Goal: Obtain resource: Obtain resource

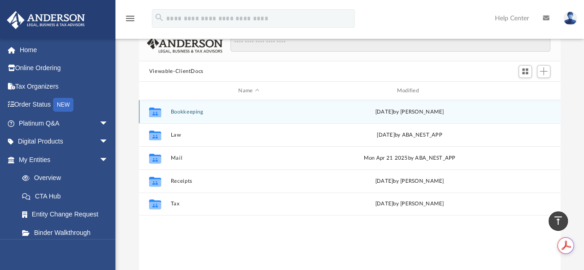
scroll to position [57, 0]
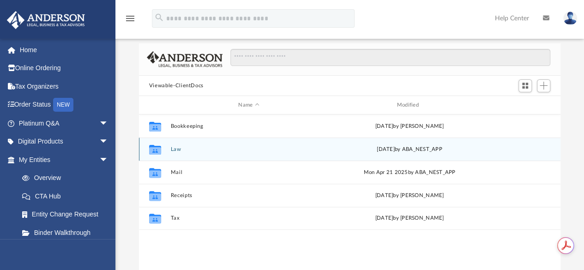
click at [154, 145] on icon "Collaborated Folder" at bounding box center [155, 149] width 15 height 15
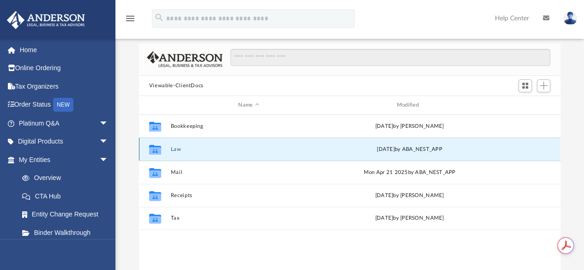
click at [177, 149] on button "Law" at bounding box center [248, 149] width 157 height 6
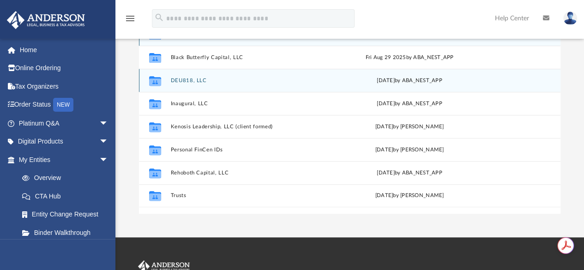
scroll to position [150, 0]
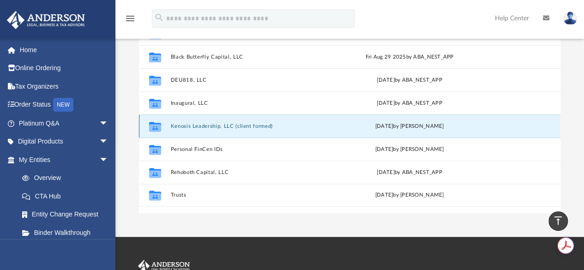
click at [175, 127] on button "Kenosis Leadership, LLC (client formed)" at bounding box center [248, 126] width 157 height 6
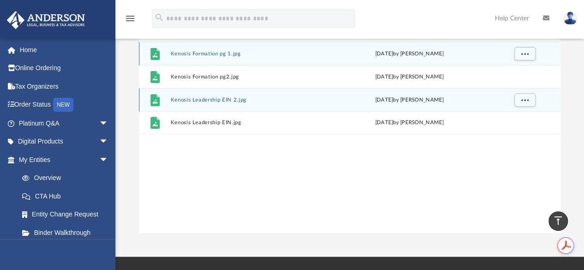
scroll to position [103, 0]
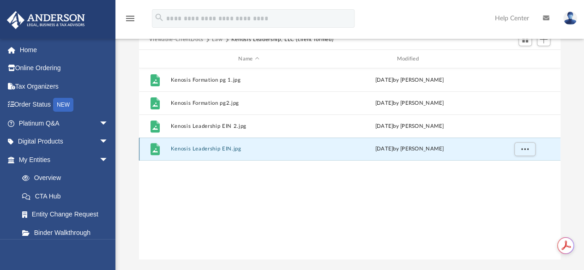
click at [201, 148] on button "Kenosis Leadership EIN.jpg" at bounding box center [248, 149] width 157 height 6
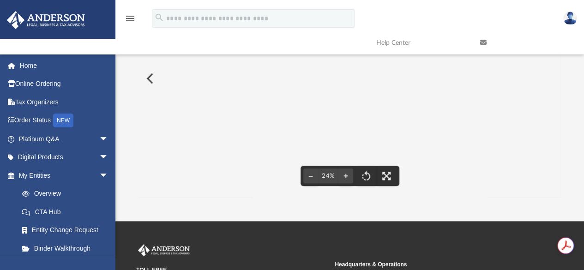
scroll to position [100, 0]
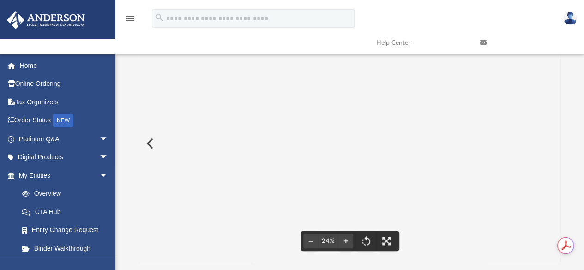
click at [151, 147] on button "Preview" at bounding box center [149, 144] width 20 height 26
click at [151, 141] on button "Preview" at bounding box center [149, 144] width 20 height 26
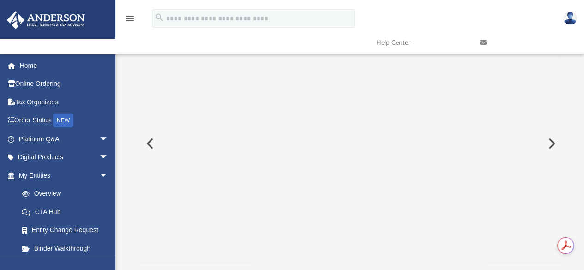
click at [157, 140] on button "Preview" at bounding box center [149, 144] width 20 height 26
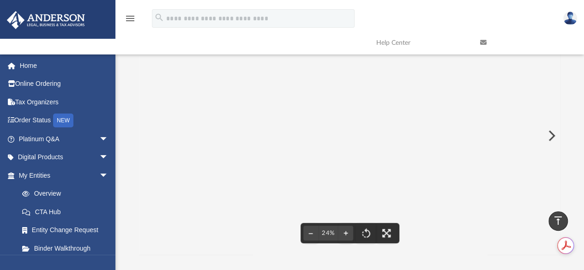
scroll to position [97, 0]
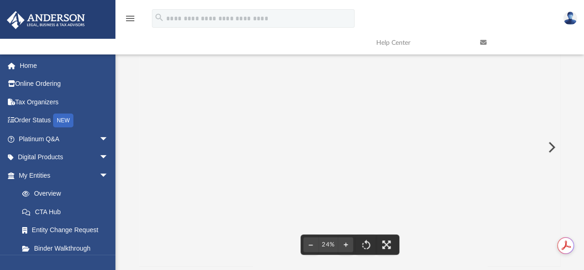
click at [552, 143] on button "Preview" at bounding box center [551, 147] width 20 height 26
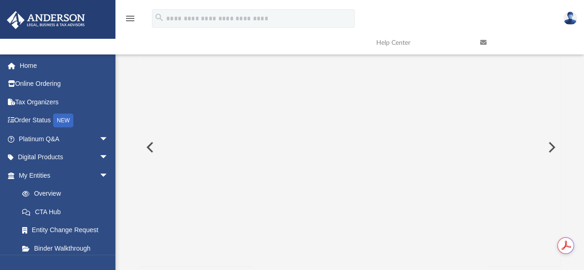
click at [551, 143] on button "Preview" at bounding box center [551, 147] width 20 height 26
click at [550, 143] on button "Preview" at bounding box center [551, 147] width 20 height 26
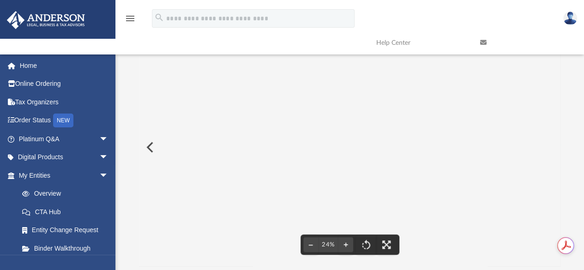
click at [549, 143] on div "File preview" at bounding box center [350, 147] width 422 height 238
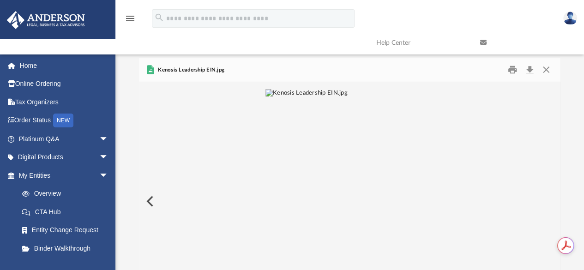
scroll to position [0, 0]
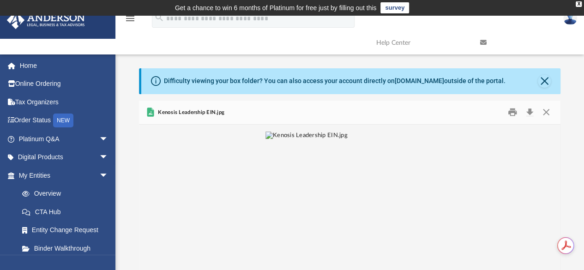
click at [483, 41] on icon at bounding box center [483, 42] width 6 height 6
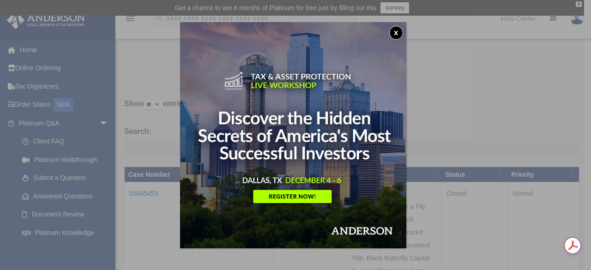
click at [403, 30] on button "x" at bounding box center [396, 33] width 14 height 14
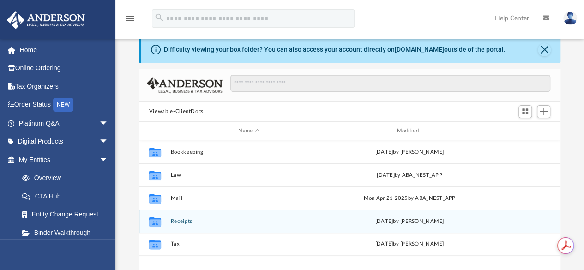
scroll to position [46, 0]
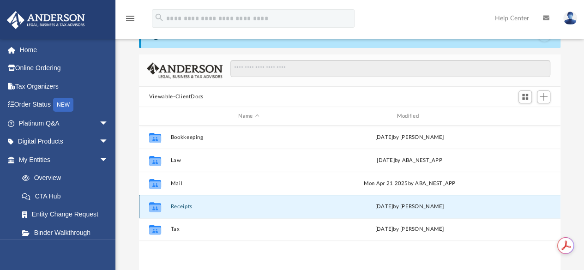
click at [172, 205] on button "Receipts" at bounding box center [248, 207] width 157 height 6
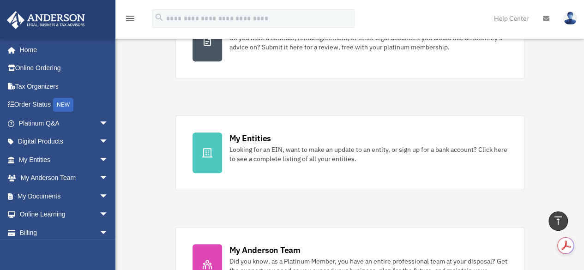
scroll to position [277, 0]
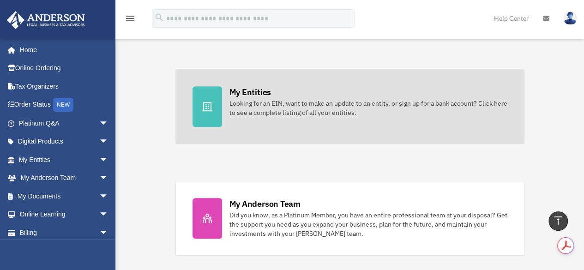
click at [268, 114] on div "Looking for an EIN, want to make an update to an entity, or sign up for a bank …" at bounding box center [368, 108] width 278 height 18
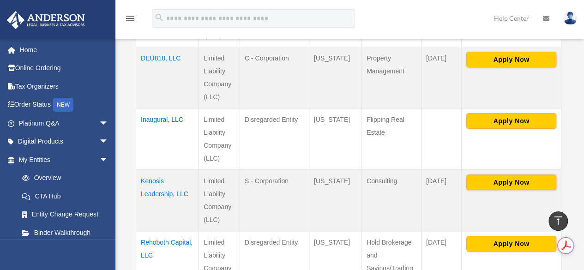
scroll to position [385, 0]
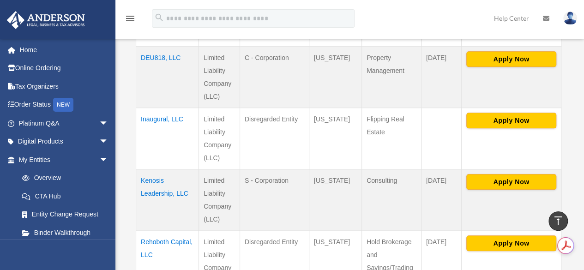
click at [151, 181] on td "Kenosis Leadership, LLC" at bounding box center [167, 199] width 63 height 61
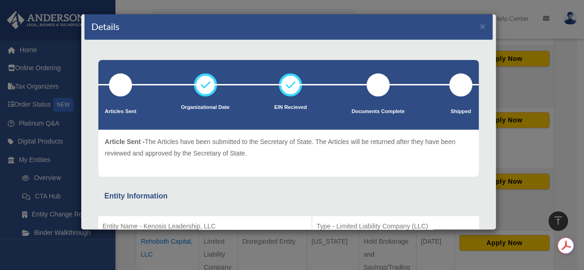
scroll to position [0, 0]
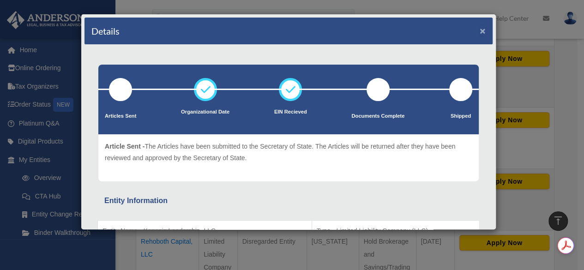
click at [480, 33] on button "×" at bounding box center [483, 31] width 6 height 10
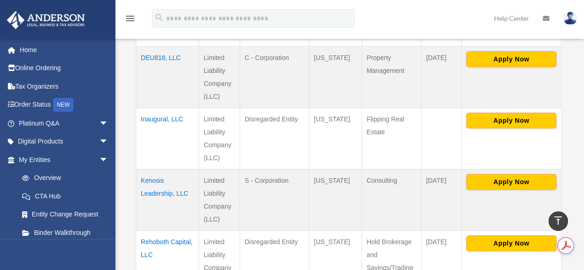
click at [151, 180] on td "Kenosis Leadership, LLC" at bounding box center [167, 199] width 63 height 61
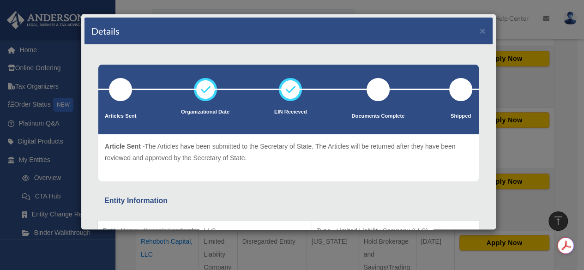
click at [550, 146] on div "Details × Articles Sent Organizational Date" at bounding box center [292, 135] width 584 height 270
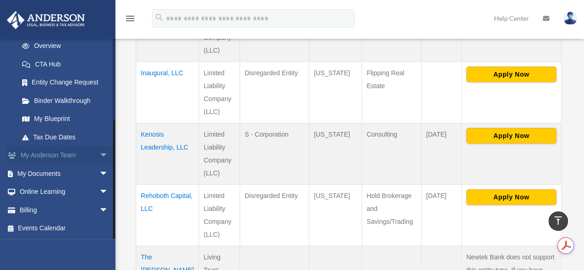
scroll to position [132, 0]
click at [45, 171] on link "My Documents arrow_drop_down" at bounding box center [64, 173] width 116 height 18
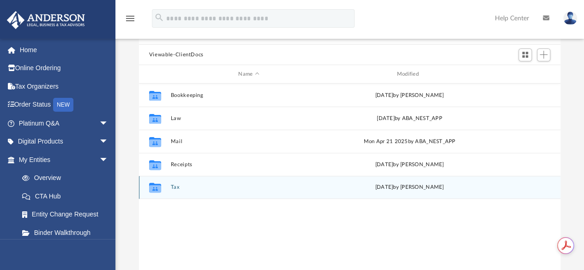
scroll to position [92, 0]
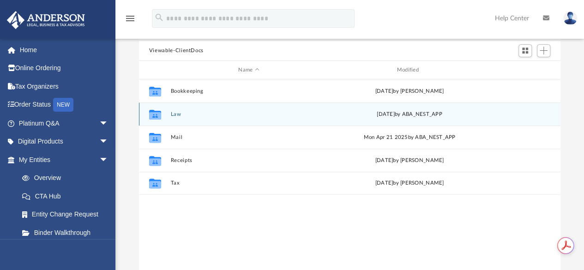
click at [176, 116] on button "Law" at bounding box center [248, 114] width 157 height 6
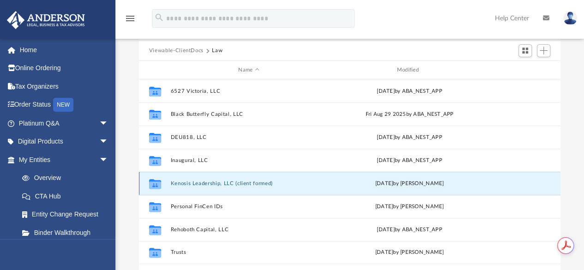
click at [229, 181] on button "Kenosis Leadership, LLC (client formed)" at bounding box center [248, 184] width 157 height 6
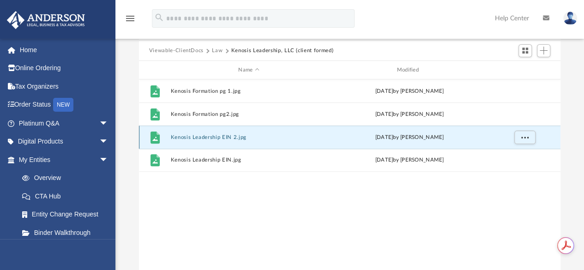
click at [202, 135] on button "Kenosis Leadership EIN 2.jpg" at bounding box center [248, 137] width 157 height 6
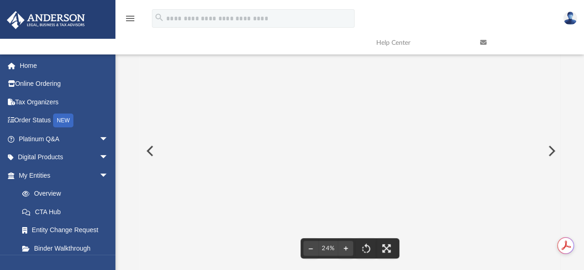
click at [553, 145] on button "Preview" at bounding box center [551, 151] width 20 height 26
click at [557, 145] on div "File preview" at bounding box center [350, 151] width 422 height 238
click at [152, 154] on button "Preview" at bounding box center [149, 151] width 20 height 26
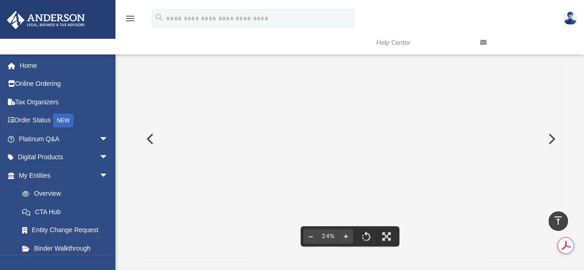
scroll to position [0, 0]
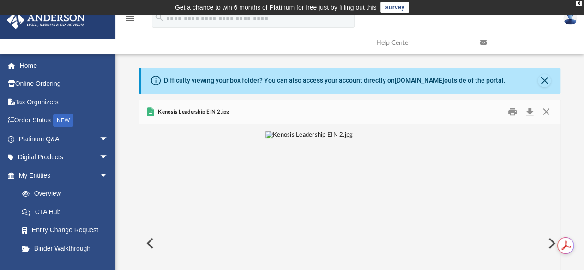
click at [141, 240] on button "Preview" at bounding box center [149, 243] width 20 height 26
click at [511, 109] on button "Print" at bounding box center [512, 112] width 18 height 14
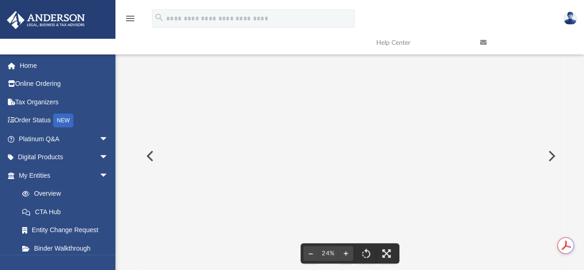
scroll to position [139, 0]
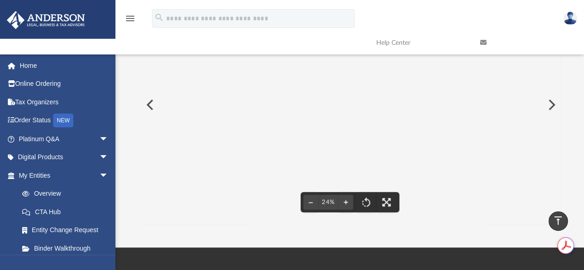
click at [158, 113] on button "Preview" at bounding box center [149, 105] width 20 height 26
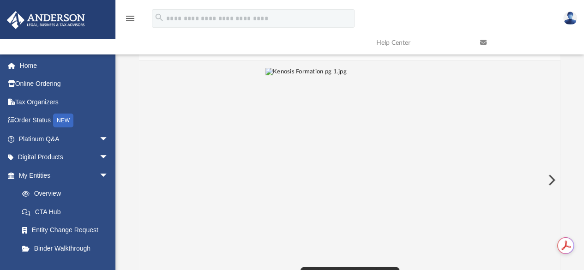
scroll to position [0, 0]
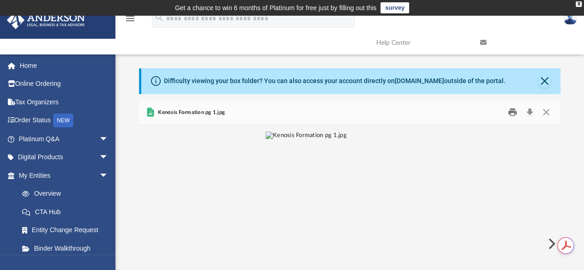
click at [513, 113] on button "Print" at bounding box center [512, 112] width 18 height 14
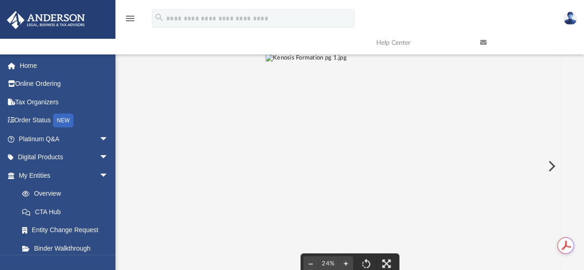
scroll to position [92, 0]
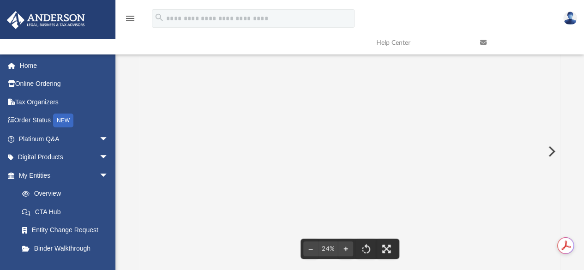
click at [552, 155] on button "Preview" at bounding box center [551, 152] width 20 height 26
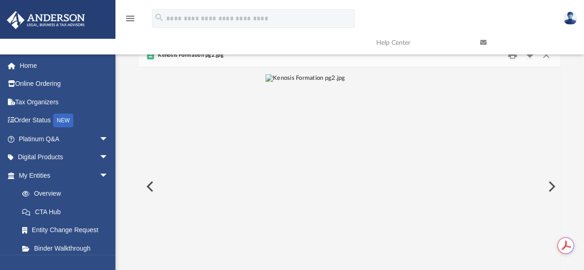
scroll to position [0, 0]
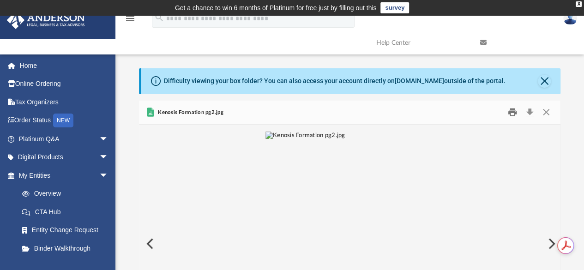
click at [512, 117] on button "Print" at bounding box center [512, 112] width 18 height 14
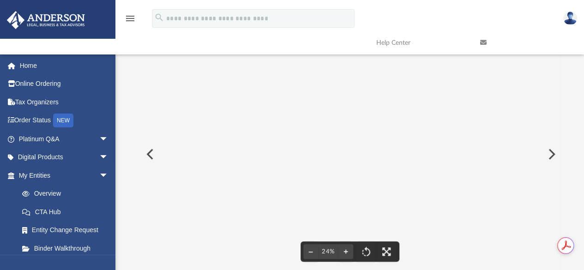
scroll to position [92, 0]
click at [550, 153] on button "Preview" at bounding box center [551, 152] width 20 height 26
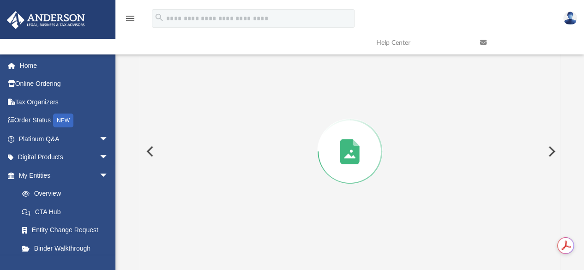
scroll to position [93, 0]
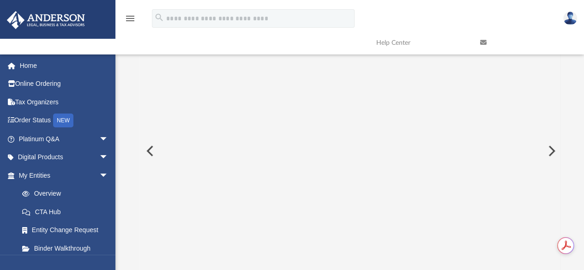
click at [555, 155] on button "Preview" at bounding box center [551, 151] width 20 height 26
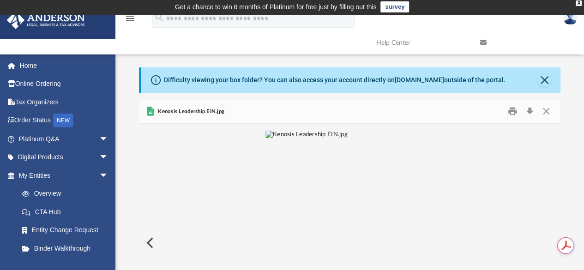
scroll to position [0, 0]
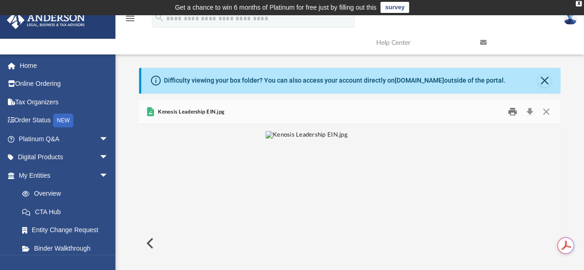
click at [512, 114] on button "Print" at bounding box center [512, 112] width 18 height 14
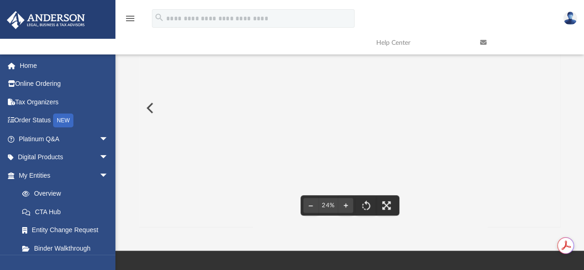
scroll to position [139, 0]
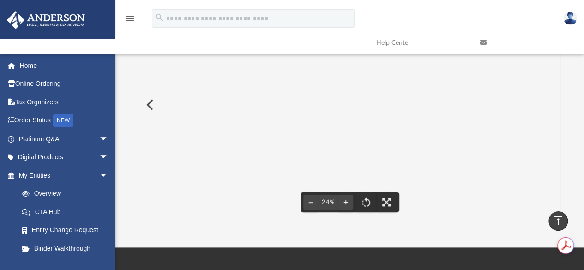
click at [151, 105] on button "Preview" at bounding box center [149, 105] width 20 height 26
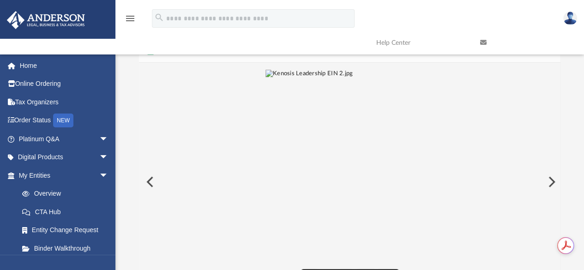
scroll to position [0, 0]
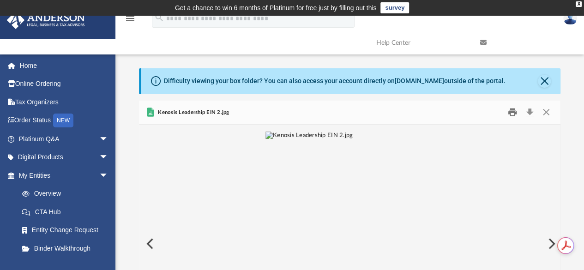
drag, startPoint x: 512, startPoint y: 112, endPoint x: 211, endPoint y: 162, distance: 305.2
click at [513, 111] on button "Print" at bounding box center [512, 112] width 18 height 14
